Goal: Information Seeking & Learning: Find specific fact

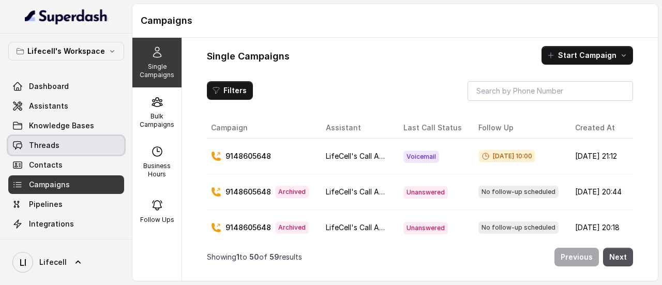
click at [55, 147] on span "Threads" at bounding box center [44, 145] width 31 height 10
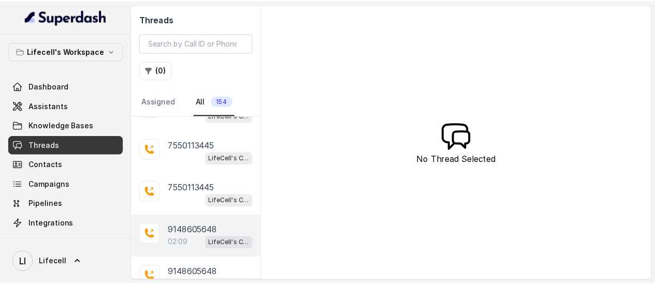
scroll to position [52, 0]
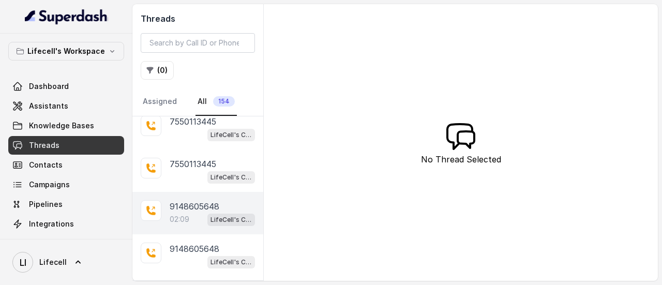
click at [188, 201] on p "9148605648" at bounding box center [195, 206] width 50 height 12
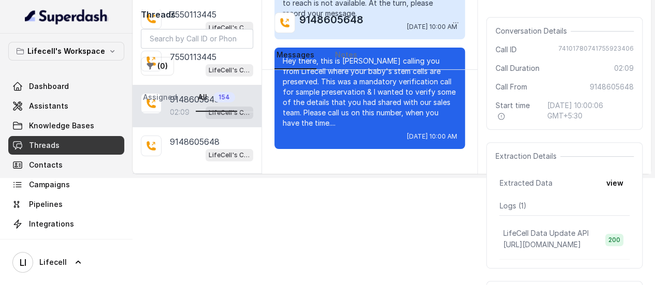
scroll to position [52, 0]
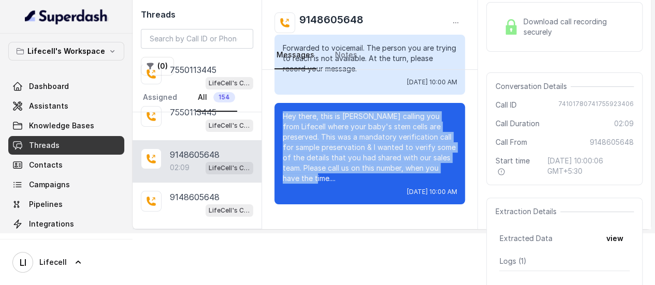
drag, startPoint x: 283, startPoint y: 113, endPoint x: 332, endPoint y: 180, distance: 83.3
click at [332, 180] on p "Hey there, this is [PERSON_NAME] calling you from Lifecell where your baby's st…" at bounding box center [370, 147] width 174 height 72
copy p "Hey there, this is [PERSON_NAME] calling you from Lifecell where your baby's st…"
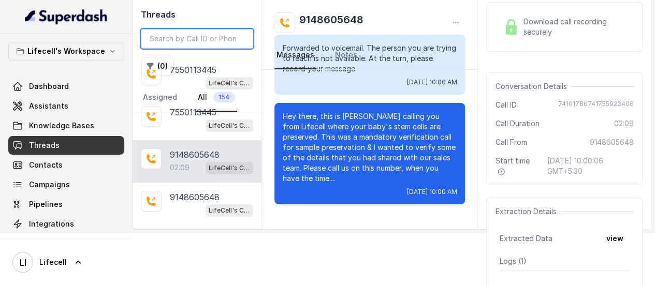
click at [181, 40] on input "search" at bounding box center [197, 39] width 112 height 20
paste input "8800664831"
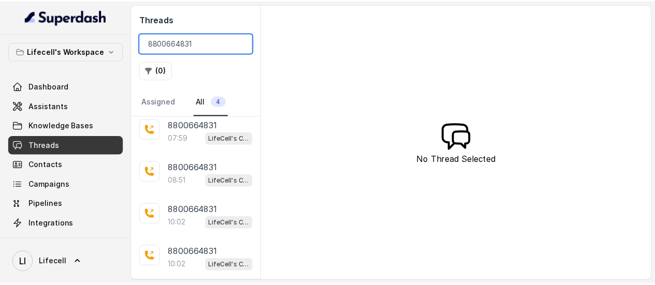
scroll to position [3, 0]
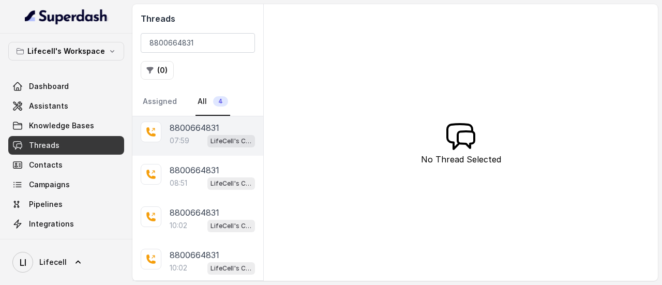
click at [189, 135] on div "07:59 LifeCell's Call Assistant" at bounding box center [212, 140] width 85 height 13
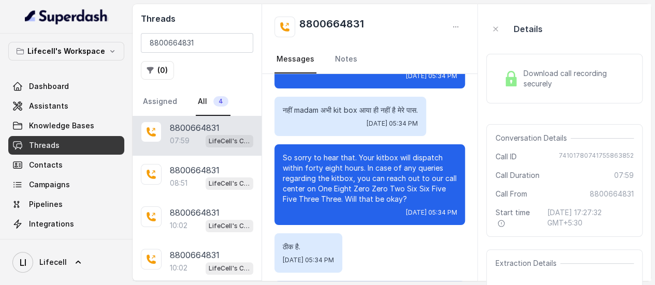
scroll to position [3822, 0]
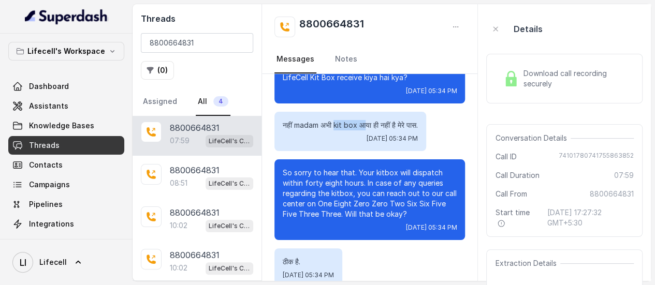
drag, startPoint x: 337, startPoint y: 135, endPoint x: 366, endPoint y: 134, distance: 29.5
click at [366, 130] on p "नहीं madam अभी kit box आया ही नहीं है मेरे पास." at bounding box center [350, 125] width 135 height 10
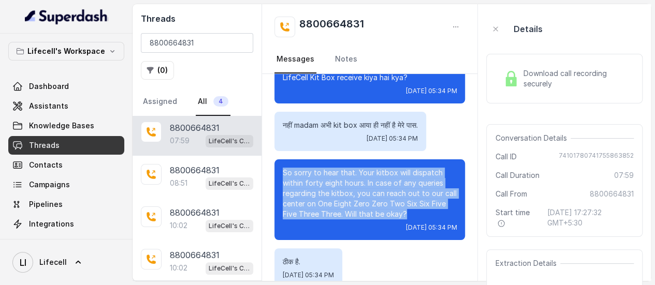
drag, startPoint x: 284, startPoint y: 179, endPoint x: 421, endPoint y: 227, distance: 145.8
click at [421, 219] on p "So sorry to hear that. Your kitbox will dispatch within forty eight hours. In c…" at bounding box center [370, 194] width 174 height 52
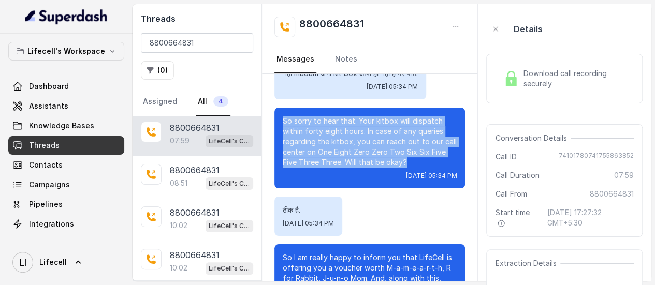
scroll to position [3926, 0]
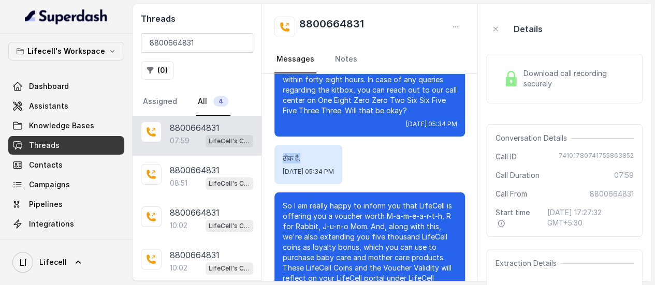
drag, startPoint x: 283, startPoint y: 170, endPoint x: 324, endPoint y: 166, distance: 41.6
click at [324, 164] on p "ठीक है." at bounding box center [308, 158] width 51 height 10
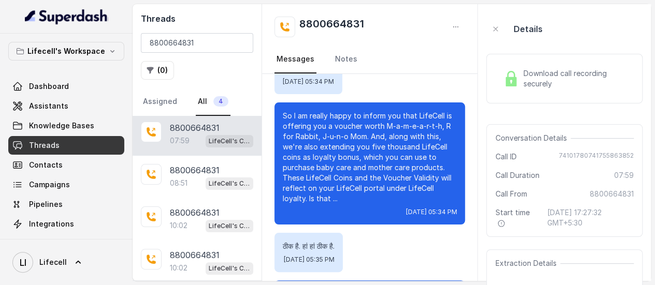
scroll to position [4029, 0]
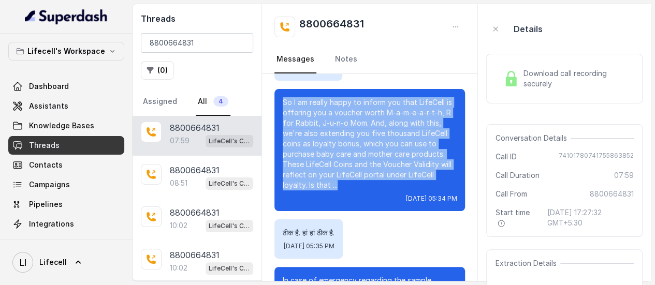
drag, startPoint x: 284, startPoint y: 110, endPoint x: 373, endPoint y: 187, distance: 118.1
click at [377, 190] on p "So I am really happy to inform you that LifeCell is offering you a voucher wort…" at bounding box center [370, 143] width 174 height 93
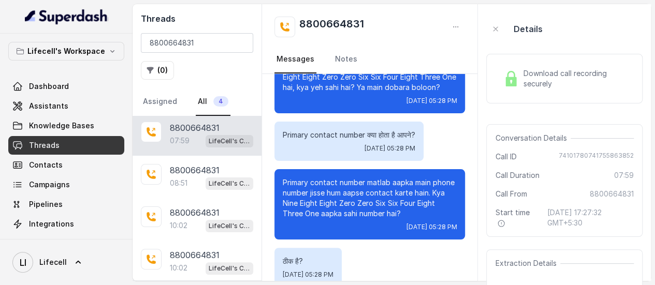
scroll to position [0, 0]
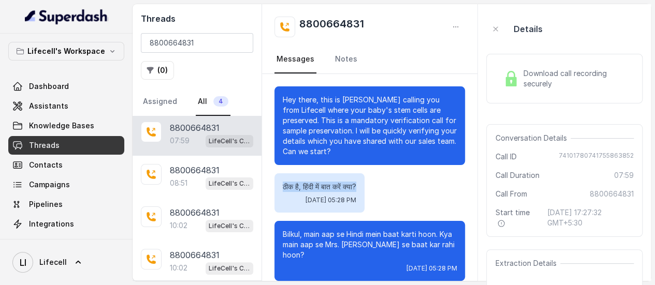
drag, startPoint x: 280, startPoint y: 189, endPoint x: 369, endPoint y: 190, distance: 89.0
click at [364, 190] on div "ठीक है, हिंदी में बात करें क्या? [DATE] 05:28 PM" at bounding box center [319, 192] width 90 height 39
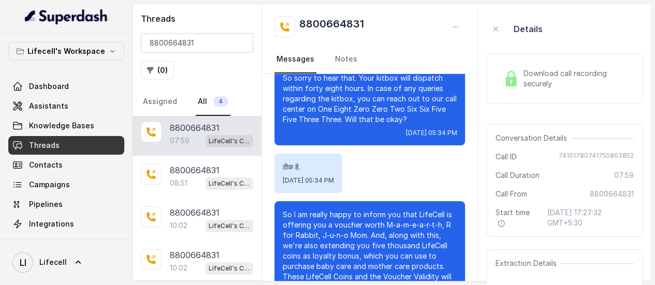
scroll to position [3822, 0]
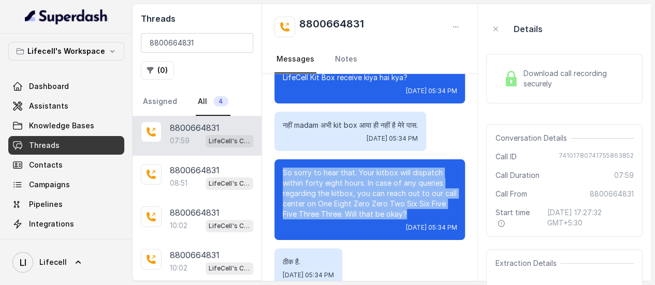
drag, startPoint x: 281, startPoint y: 183, endPoint x: 429, endPoint y: 227, distance: 154.5
click at [425, 229] on div "So sorry to hear that. Your kitbox will dispatch within forty eight hours. In c…" at bounding box center [369, 199] width 190 height 81
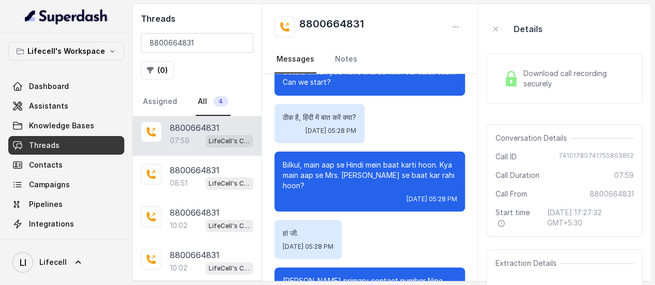
scroll to position [0, 0]
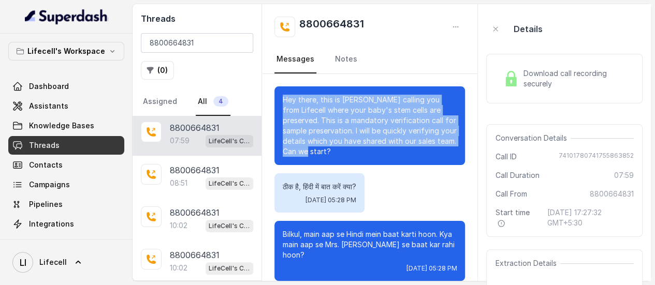
drag, startPoint x: 284, startPoint y: 98, endPoint x: 365, endPoint y: 147, distance: 95.7
click at [365, 147] on p "Hey there, this is [PERSON_NAME] calling you from Lifecell where your baby's st…" at bounding box center [370, 126] width 174 height 62
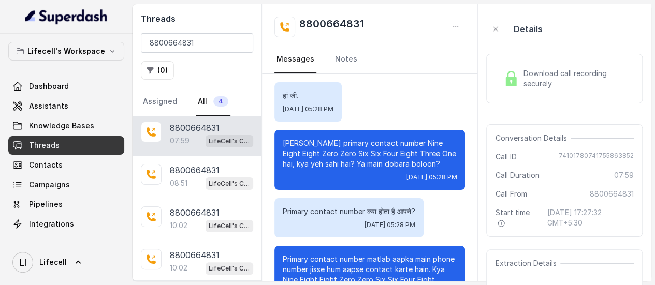
scroll to position [103, 0]
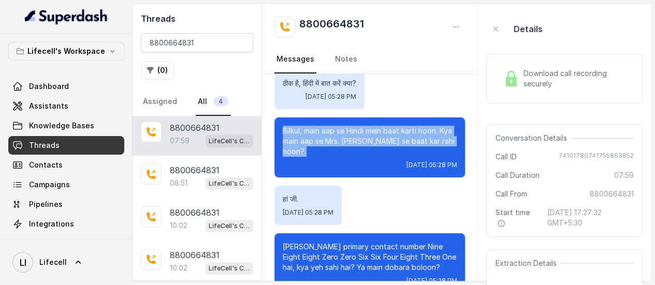
drag, startPoint x: 283, startPoint y: 127, endPoint x: 373, endPoint y: 152, distance: 93.9
click at [339, 161] on div "Bilkul, main aap se Hindi mein baat karti hoon. Kya main aap se Mrs. [PERSON_NA…" at bounding box center [369, 147] width 190 height 60
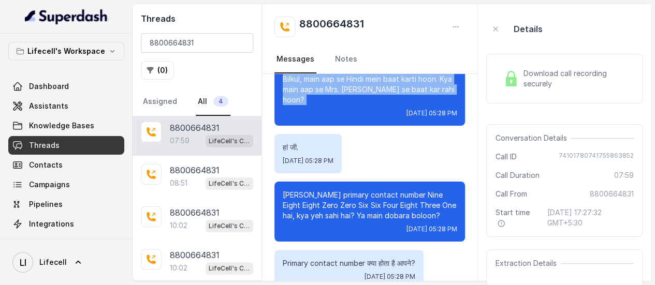
scroll to position [0, 0]
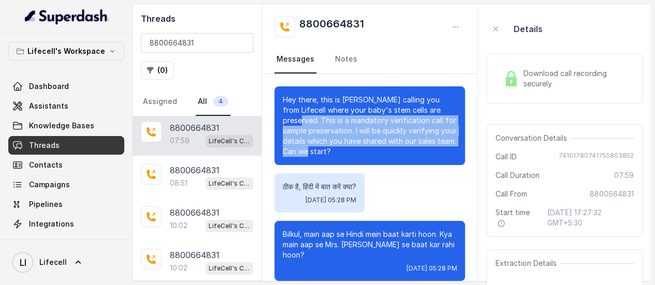
drag, startPoint x: 351, startPoint y: 153, endPoint x: 270, endPoint y: 120, distance: 87.2
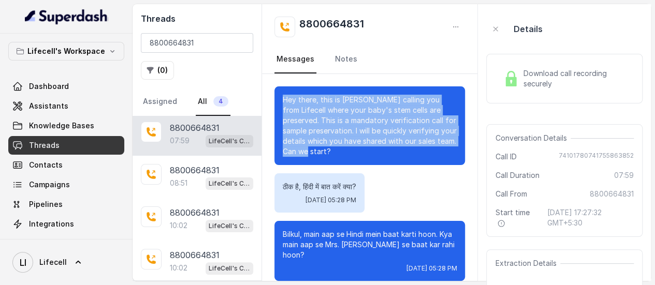
drag, startPoint x: 283, startPoint y: 101, endPoint x: 440, endPoint y: 159, distance: 167.6
click at [440, 159] on div "Hey there, this is [PERSON_NAME] calling you from Lifecell where your baby's st…" at bounding box center [369, 125] width 190 height 79
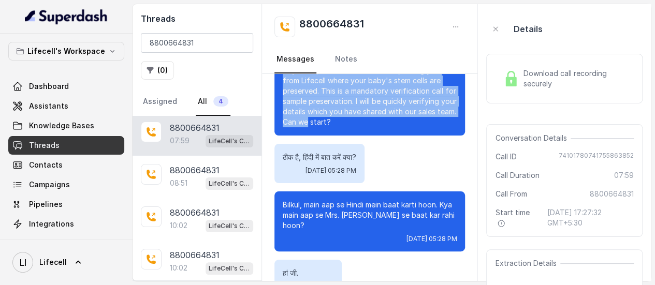
scroll to position [52, 0]
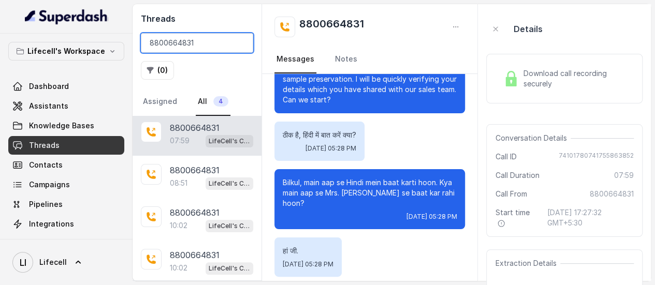
click at [188, 42] on input "8800664831" at bounding box center [197, 43] width 112 height 20
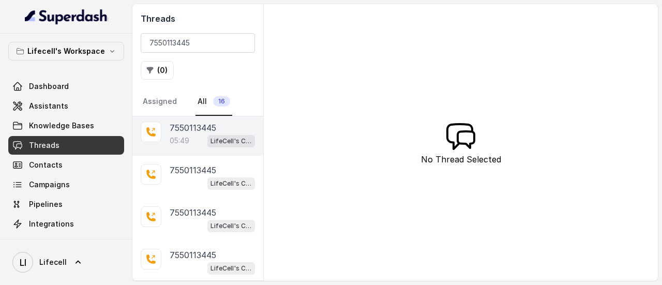
click at [189, 138] on p "05:49" at bounding box center [180, 141] width 20 height 10
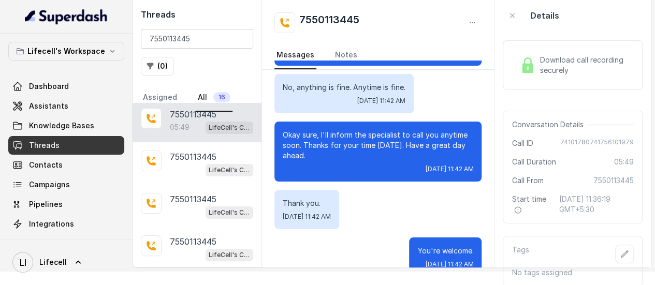
scroll to position [3061, 0]
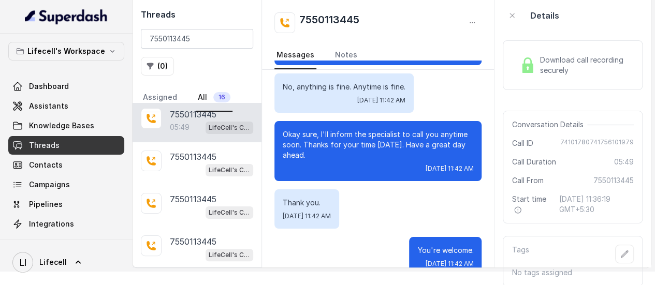
click at [196, 28] on div "Threads 7550113445 ( 0 ) Assigned All 16" at bounding box center [196, 56] width 129 height 112
click at [191, 40] on input "7550113445" at bounding box center [197, 39] width 112 height 20
paste input "8800664831"
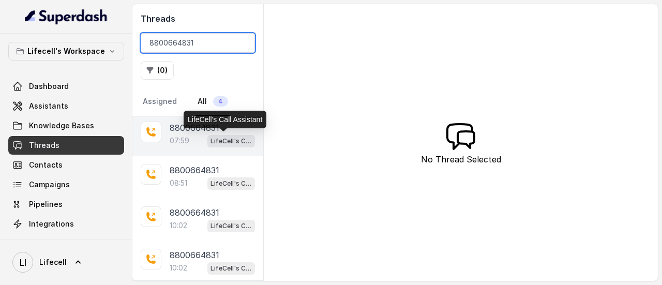
type input "8800664831"
click at [209, 129] on p "8800664831" at bounding box center [195, 128] width 50 height 12
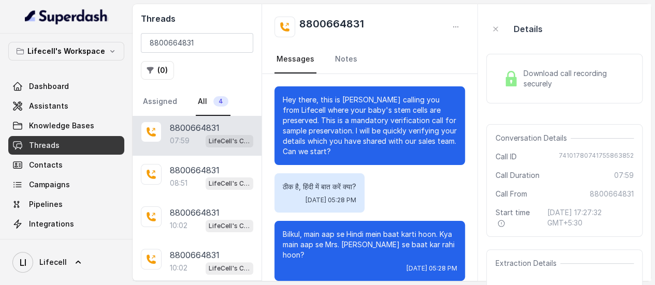
scroll to position [4340, 0]
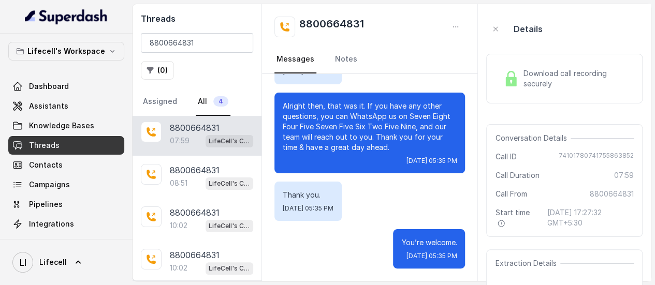
click at [601, 154] on span "74101780741755863852" at bounding box center [595, 157] width 75 height 10
click at [496, 156] on span "Call ID" at bounding box center [505, 157] width 21 height 10
copy div "Call ID [PHONE_NUMBER]"
